Goal: Transaction & Acquisition: Purchase product/service

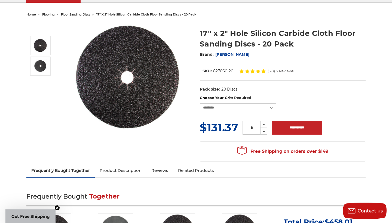
scroll to position [49, 0]
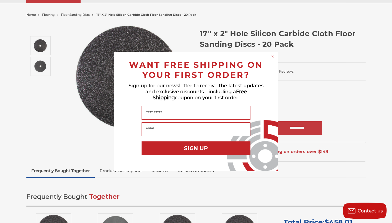
click at [272, 57] on circle "Close dialog" at bounding box center [273, 56] width 5 height 5
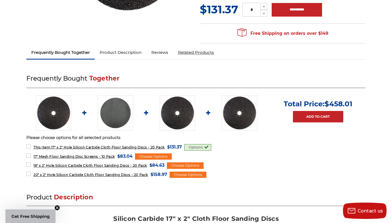
scroll to position [171, 0]
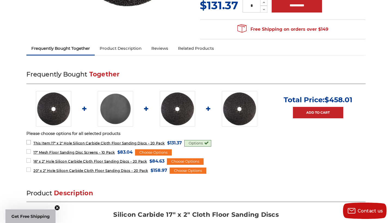
click at [29, 140] on label "This Item: 17" x 2" Hole Silicon Carbide Cloth Floor Sanding Discs - 20 Pack MS…" at bounding box center [104, 142] width 156 height 7
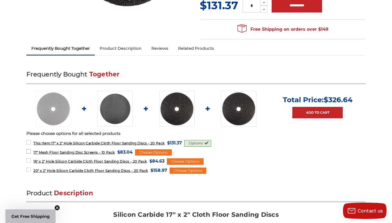
click at [30, 150] on label "17" Mesh Floor Sanding Disc Screens - 10 Pack MSRP: Was: Now: $83.04 (You save )" at bounding box center [79, 152] width 106 height 7
click at [28, 160] on label "16" x 2" Hole Silicon Carbide Cloth Floor Sanding Discs - 20 Pack MSRP: Was: No…" at bounding box center [95, 161] width 138 height 7
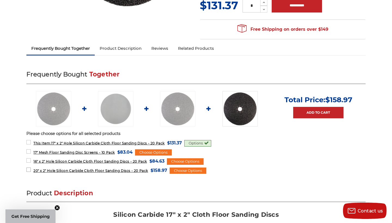
click at [29, 169] on label "20" x 2" Hole Silicon Carbide Cloth Floor Sanding Discs - 20 Pack MSRP: Was: No…" at bounding box center [96, 170] width 141 height 7
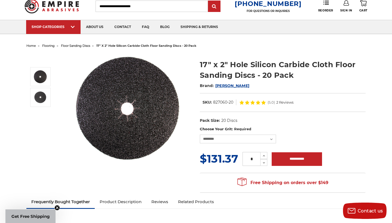
scroll to position [22, 0]
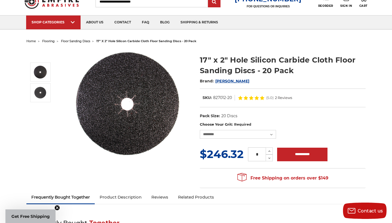
click at [315, 120] on dl "UPC: Pack Size: 20 Discs" at bounding box center [283, 116] width 166 height 11
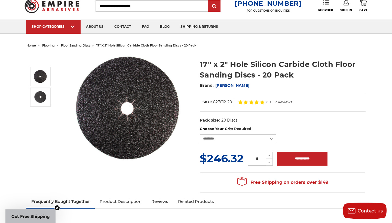
scroll to position [16, 0]
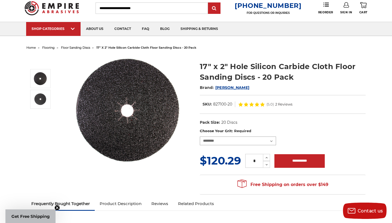
select select "****"
click at [330, 132] on label "Choose Your Grit: Required" at bounding box center [283, 131] width 166 height 5
click at [276, 137] on select "**********" at bounding box center [238, 141] width 76 height 9
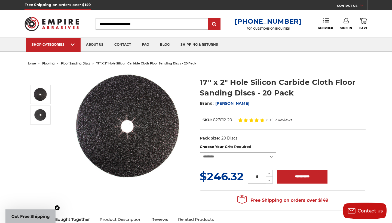
scroll to position [0, 0]
select select "****"
click at [306, 147] on label "Choose Your Grit: Required" at bounding box center [283, 146] width 166 height 5
click at [276, 153] on select "**********" at bounding box center [238, 157] width 76 height 9
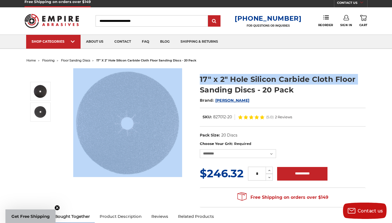
drag, startPoint x: 201, startPoint y: 89, endPoint x: 195, endPoint y: 86, distance: 7.0
click at [195, 86] on div "17" x 2" Hole Silicon Carbide Cloth Floor Sanding Discs - 20 Pack Brand: Mercer…" at bounding box center [196, 138] width 347 height 146
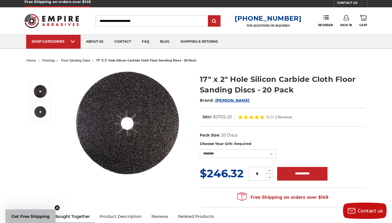
click at [287, 103] on h2 "Brand: Mercer" at bounding box center [283, 100] width 166 height 9
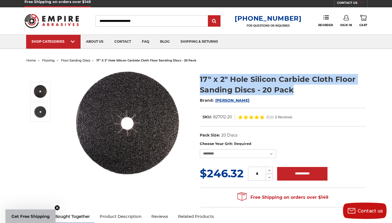
drag, startPoint x: 200, startPoint y: 80, endPoint x: 296, endPoint y: 93, distance: 96.7
click at [281, 86] on h1 "17" x 2" Hole Silicon Carbide Cloth Floor Sanding Discs - 20 Pack" at bounding box center [283, 84] width 166 height 21
drag, startPoint x: 200, startPoint y: 75, endPoint x: 293, endPoint y: 87, distance: 93.2
click at [293, 87] on h1 "17" x 2" Hole Silicon Carbide Cloth Floor Sanding Discs - 20 Pack" at bounding box center [283, 84] width 166 height 21
copy h1 "17" x 2" Hole Silicon Carbide Cloth Floor Sanding Discs - 20 Pack"
